Goal: Task Accomplishment & Management: Use online tool/utility

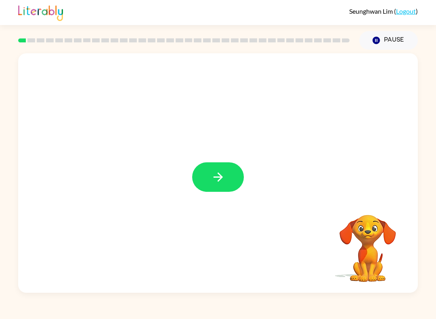
click at [216, 171] on icon "button" at bounding box center [218, 177] width 14 height 14
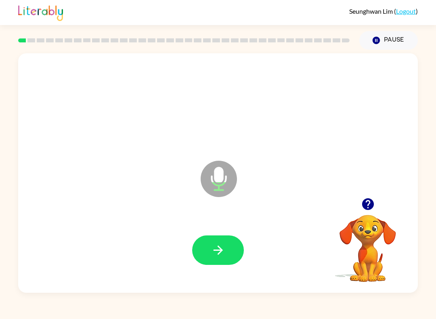
click at [222, 254] on icon "button" at bounding box center [218, 250] width 14 height 14
click at [217, 244] on icon "button" at bounding box center [218, 250] width 14 height 14
click at [212, 253] on icon "button" at bounding box center [218, 250] width 14 height 14
click at [201, 251] on button "button" at bounding box center [218, 249] width 52 height 29
click at [207, 251] on button "button" at bounding box center [218, 249] width 52 height 29
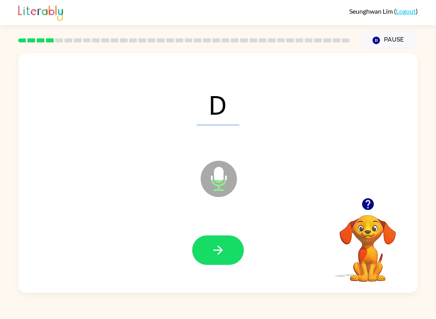
click at [200, 242] on button "button" at bounding box center [218, 249] width 52 height 29
click at [212, 250] on icon "button" at bounding box center [218, 250] width 14 height 14
click at [210, 254] on button "button" at bounding box center [218, 249] width 52 height 29
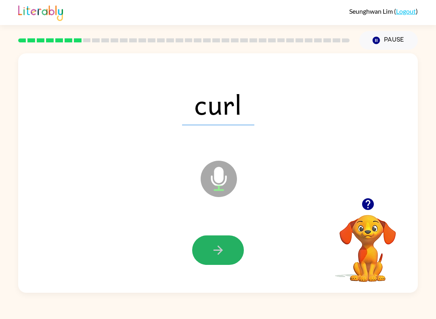
click at [210, 251] on button "button" at bounding box center [218, 249] width 52 height 29
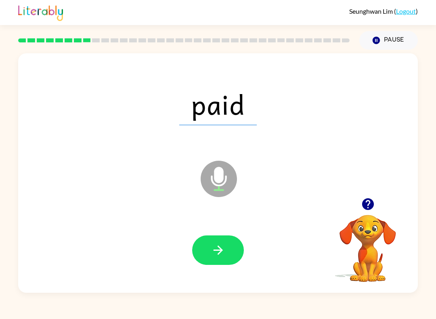
click at [207, 247] on button "button" at bounding box center [218, 249] width 52 height 29
click at [212, 253] on icon "button" at bounding box center [218, 250] width 14 height 14
click at [206, 253] on button "button" at bounding box center [218, 249] width 52 height 29
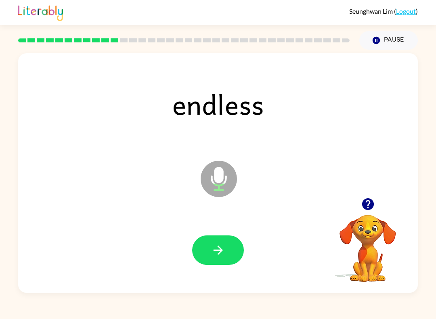
click at [208, 251] on button "button" at bounding box center [218, 249] width 52 height 29
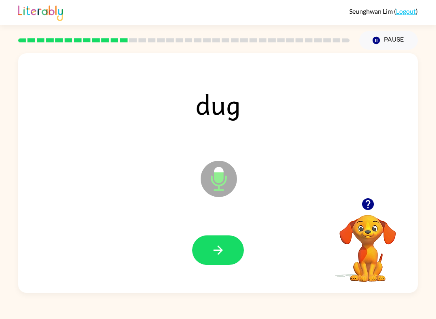
click at [207, 249] on button "button" at bounding box center [218, 249] width 52 height 29
click at [206, 250] on button "button" at bounding box center [218, 249] width 52 height 29
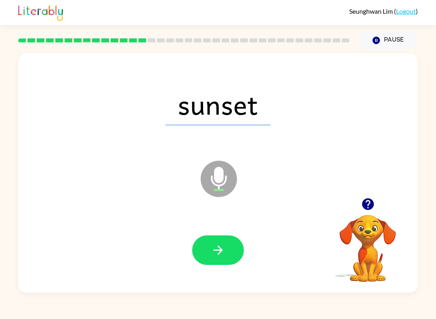
click at [223, 248] on icon "button" at bounding box center [218, 250] width 14 height 14
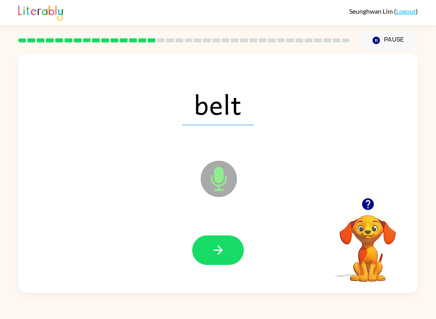
click at [218, 253] on icon "button" at bounding box center [218, 250] width 14 height 14
click at [216, 246] on icon "button" at bounding box center [218, 250] width 14 height 14
click at [215, 239] on button "button" at bounding box center [218, 249] width 52 height 29
click at [217, 239] on button "button" at bounding box center [218, 249] width 52 height 29
click at [215, 245] on icon "button" at bounding box center [218, 250] width 14 height 14
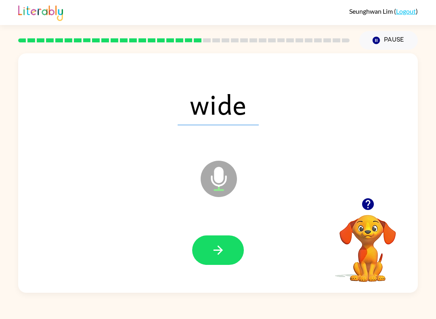
click at [219, 246] on icon "button" at bounding box center [218, 250] width 14 height 14
click at [217, 248] on icon "button" at bounding box center [218, 250] width 14 height 14
click at [219, 242] on button "button" at bounding box center [218, 249] width 52 height 29
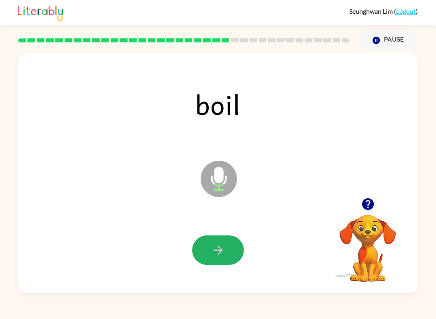
click at [220, 246] on icon "button" at bounding box center [218, 250] width 14 height 14
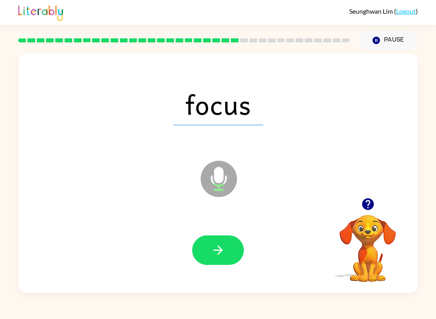
click at [223, 250] on icon "button" at bounding box center [218, 250] width 14 height 14
click at [230, 243] on button "button" at bounding box center [218, 249] width 52 height 29
click at [230, 246] on button "button" at bounding box center [218, 249] width 52 height 29
click at [229, 250] on button "button" at bounding box center [218, 249] width 52 height 29
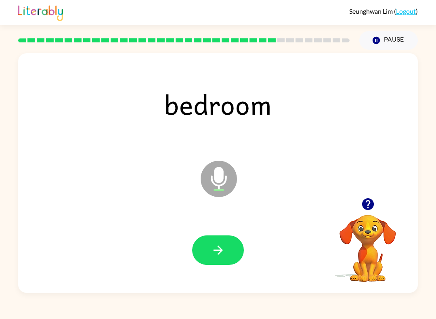
click at [216, 248] on icon "button" at bounding box center [218, 250] width 14 height 14
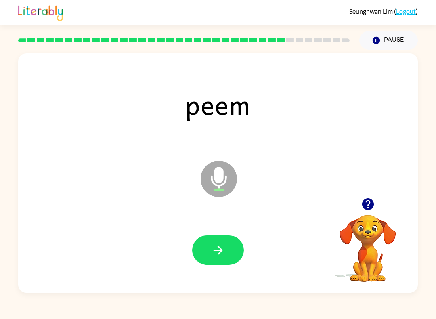
click at [234, 246] on button "button" at bounding box center [218, 249] width 52 height 29
click at [222, 251] on icon "button" at bounding box center [218, 250] width 14 height 14
click at [222, 248] on icon "button" at bounding box center [218, 250] width 14 height 14
click at [226, 247] on button "button" at bounding box center [218, 249] width 52 height 29
click at [228, 245] on button "button" at bounding box center [218, 249] width 52 height 29
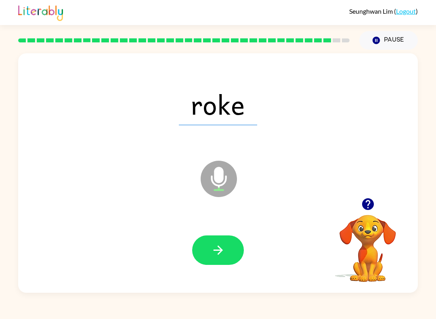
click at [225, 244] on button "button" at bounding box center [218, 249] width 52 height 29
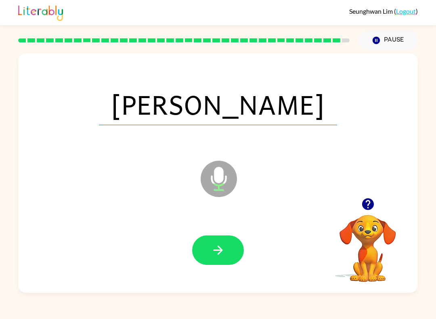
click at [231, 244] on button "button" at bounding box center [218, 249] width 52 height 29
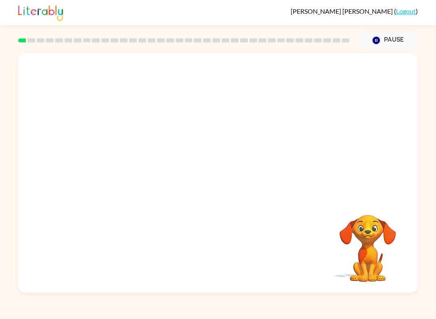
click at [379, 33] on button "Pause Pause" at bounding box center [388, 40] width 58 height 19
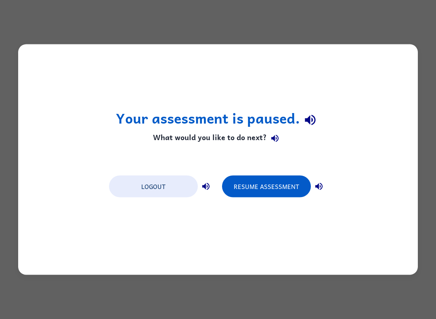
click at [261, 191] on button "Resume Assessment" at bounding box center [266, 186] width 89 height 22
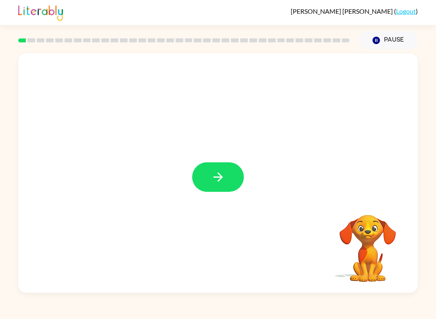
click at [223, 188] on button "button" at bounding box center [218, 176] width 52 height 29
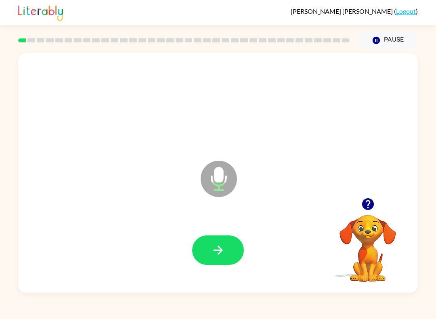
click at [214, 248] on icon "button" at bounding box center [218, 250] width 14 height 14
click at [202, 239] on button "button" at bounding box center [218, 249] width 52 height 29
click at [200, 242] on button "button" at bounding box center [218, 249] width 52 height 29
click at [201, 242] on button "button" at bounding box center [218, 249] width 52 height 29
click at [201, 247] on button "button" at bounding box center [218, 249] width 52 height 29
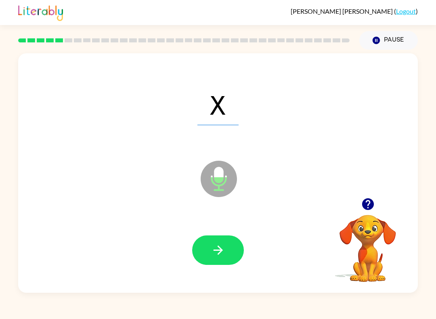
click at [195, 245] on button "button" at bounding box center [218, 249] width 52 height 29
click at [200, 246] on button "button" at bounding box center [218, 249] width 52 height 29
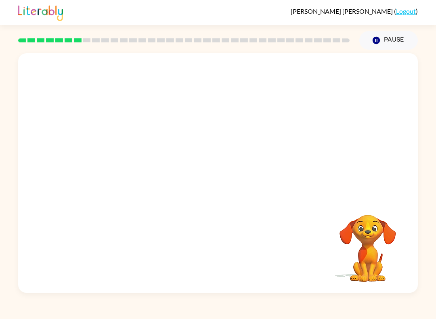
click at [363, 289] on div "Your browser must support playing .mp4 files to use Literably. Please try using…" at bounding box center [217, 172] width 399 height 239
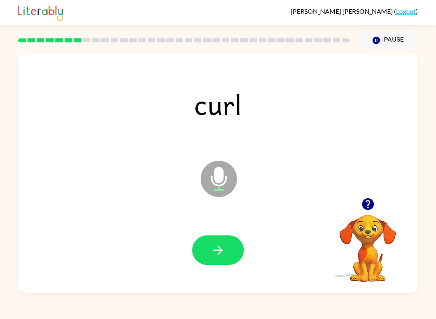
click at [198, 244] on button "button" at bounding box center [218, 249] width 52 height 29
click at [200, 243] on button "button" at bounding box center [218, 249] width 52 height 29
click at [204, 248] on button "button" at bounding box center [218, 249] width 52 height 29
click at [202, 246] on button "button" at bounding box center [218, 249] width 52 height 29
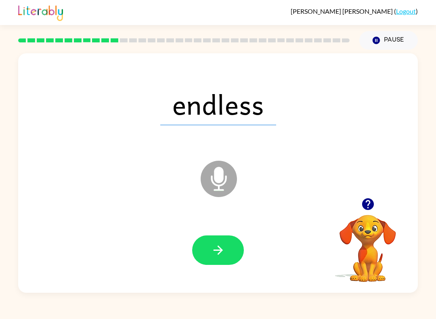
click at [205, 248] on button "button" at bounding box center [218, 249] width 52 height 29
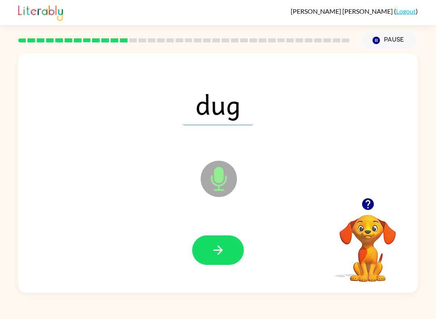
click at [203, 246] on button "button" at bounding box center [218, 249] width 52 height 29
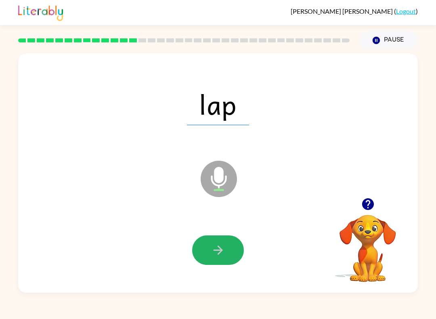
click at [203, 248] on button "button" at bounding box center [218, 249] width 52 height 29
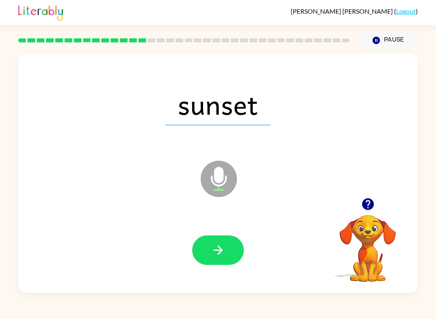
click at [207, 246] on button "button" at bounding box center [218, 249] width 52 height 29
click at [217, 240] on button "button" at bounding box center [218, 249] width 52 height 29
click at [214, 245] on icon "button" at bounding box center [218, 250] width 14 height 14
click at [204, 245] on button "button" at bounding box center [218, 249] width 52 height 29
click at [205, 248] on button "button" at bounding box center [218, 249] width 52 height 29
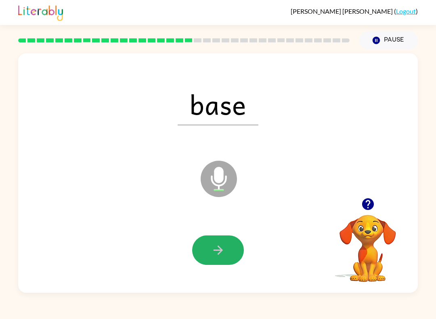
click at [200, 245] on button "button" at bounding box center [218, 249] width 52 height 29
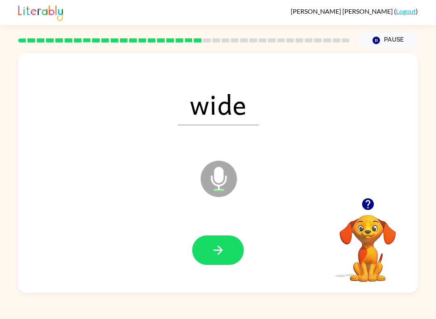
click at [206, 243] on button "button" at bounding box center [218, 249] width 52 height 29
click at [207, 246] on button "button" at bounding box center [218, 249] width 52 height 29
click at [201, 248] on button "button" at bounding box center [218, 249] width 52 height 29
click at [203, 245] on button "button" at bounding box center [218, 249] width 52 height 29
click at [202, 248] on button "button" at bounding box center [218, 249] width 52 height 29
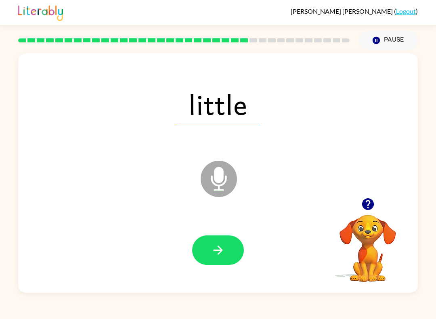
click at [228, 265] on button "button" at bounding box center [218, 249] width 52 height 29
click at [204, 256] on button "button" at bounding box center [218, 249] width 52 height 29
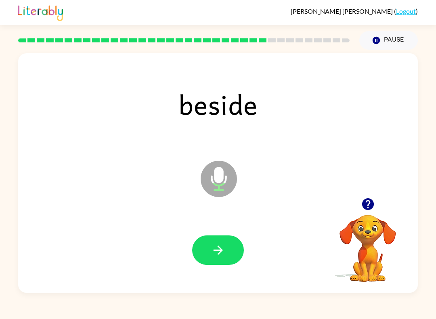
click at [205, 246] on button "button" at bounding box center [218, 249] width 52 height 29
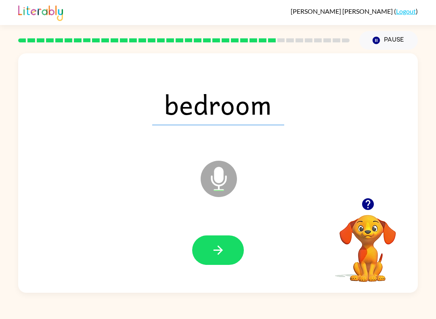
click at [202, 245] on button "button" at bounding box center [218, 249] width 52 height 29
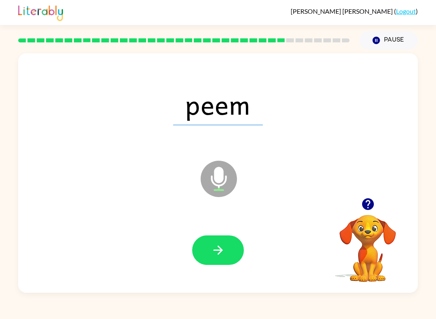
click at [207, 249] on button "button" at bounding box center [218, 249] width 52 height 29
click at [203, 249] on button "button" at bounding box center [218, 249] width 52 height 29
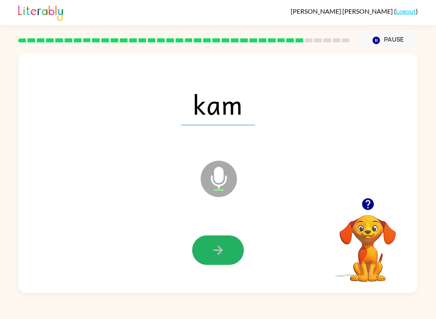
click at [215, 244] on icon "button" at bounding box center [218, 250] width 14 height 14
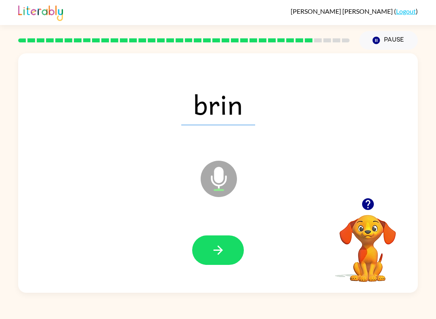
click at [198, 241] on button "button" at bounding box center [218, 249] width 52 height 29
click at [214, 247] on icon "button" at bounding box center [218, 250] width 14 height 14
click at [205, 245] on button "button" at bounding box center [218, 249] width 52 height 29
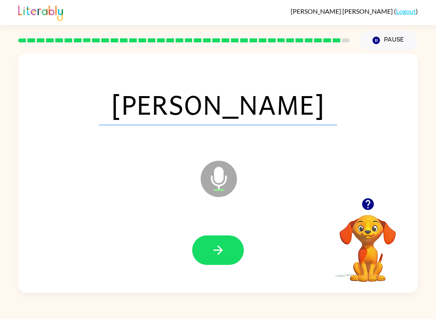
click at [210, 249] on button "button" at bounding box center [218, 249] width 52 height 29
